Goal: Transaction & Acquisition: Purchase product/service

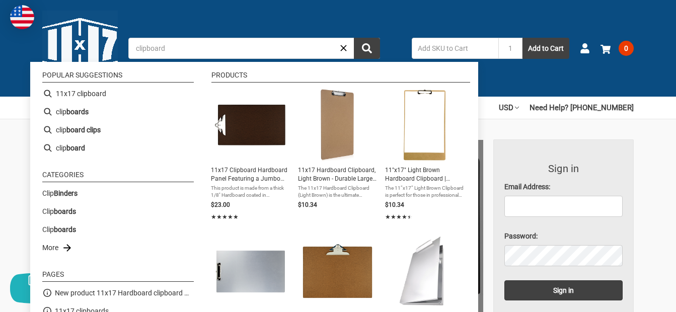
type input "clipboards"
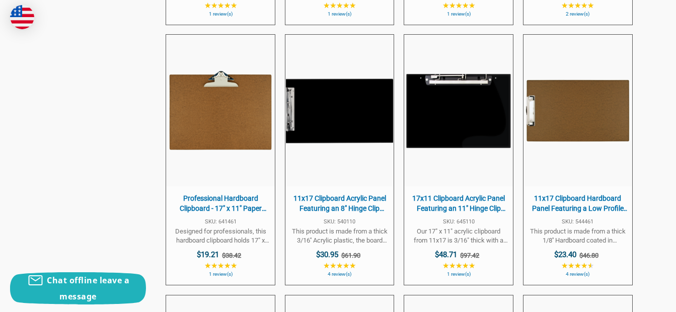
scroll to position [1257, 0]
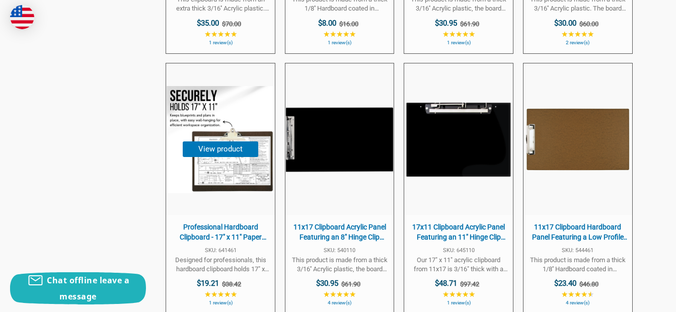
click at [222, 155] on button "View product" at bounding box center [220, 149] width 75 height 16
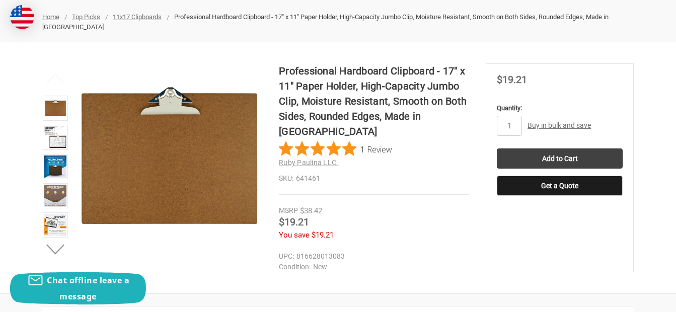
scroll to position [116, 0]
